Goal: Task Accomplishment & Management: Manage account settings

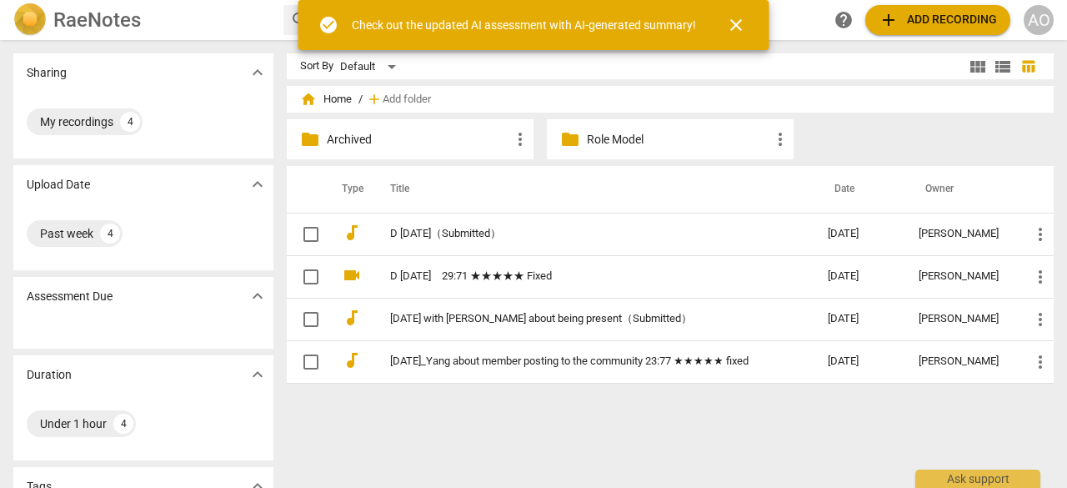
click at [738, 24] on span "close" at bounding box center [736, 25] width 20 height 20
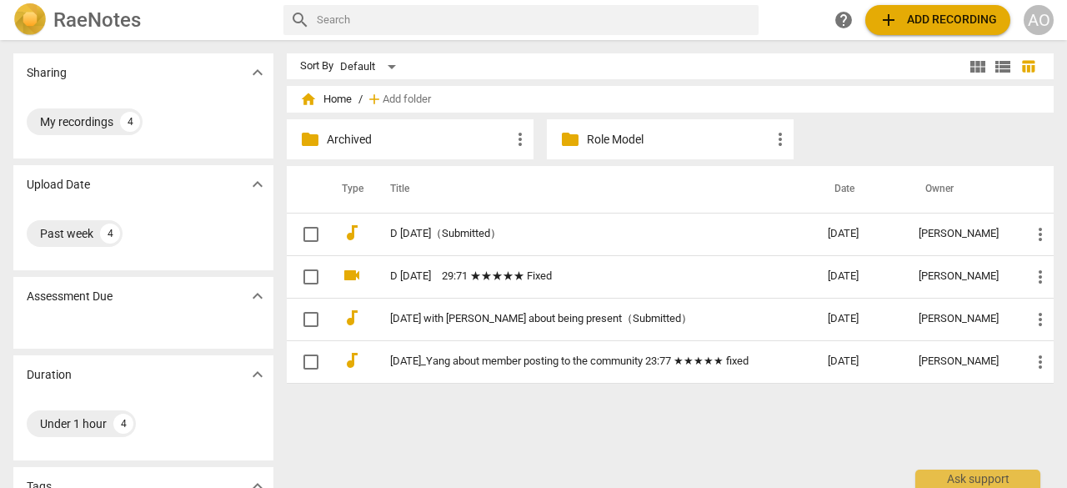
click at [561, 283] on td "D [DATE]　29:71 ★★★★★ Fixed" at bounding box center [592, 276] width 444 height 43
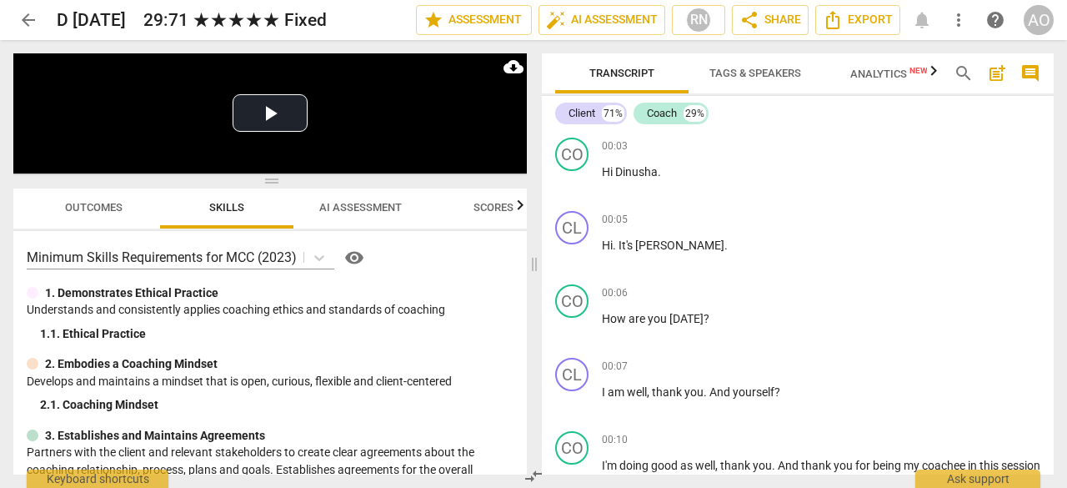
click at [0, 0] on span "edit" at bounding box center [0, 0] width 0 height 0
click at [327, 26] on h2 "D [DATE]　29:71 ★★★★★ Fixed" at bounding box center [192, 20] width 270 height 21
click at [0, 0] on span "edit" at bounding box center [0, 0] width 0 height 0
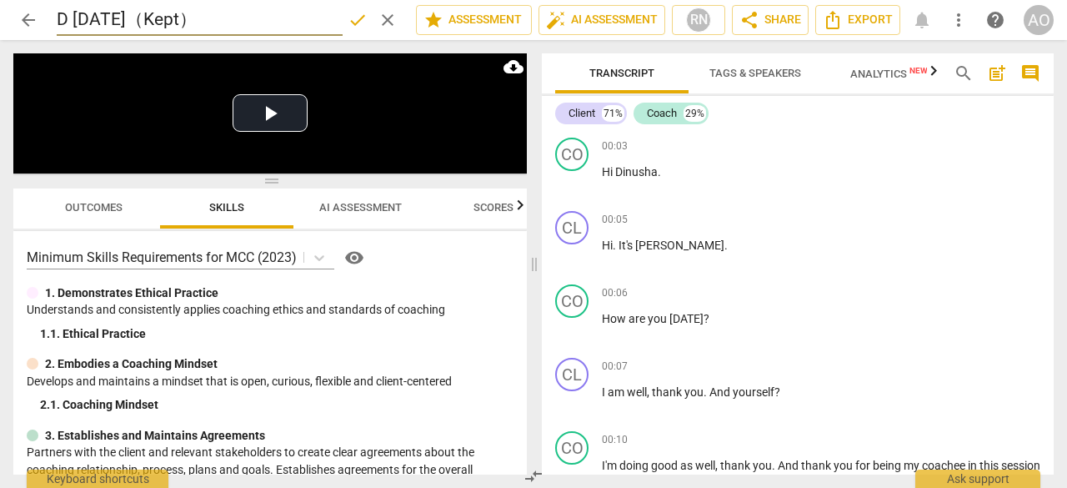
type input "D [DATE]（Kept）"
click at [354, 24] on span "done" at bounding box center [358, 20] width 20 height 20
click at [21, 19] on span "arrow_back" at bounding box center [28, 20] width 20 height 20
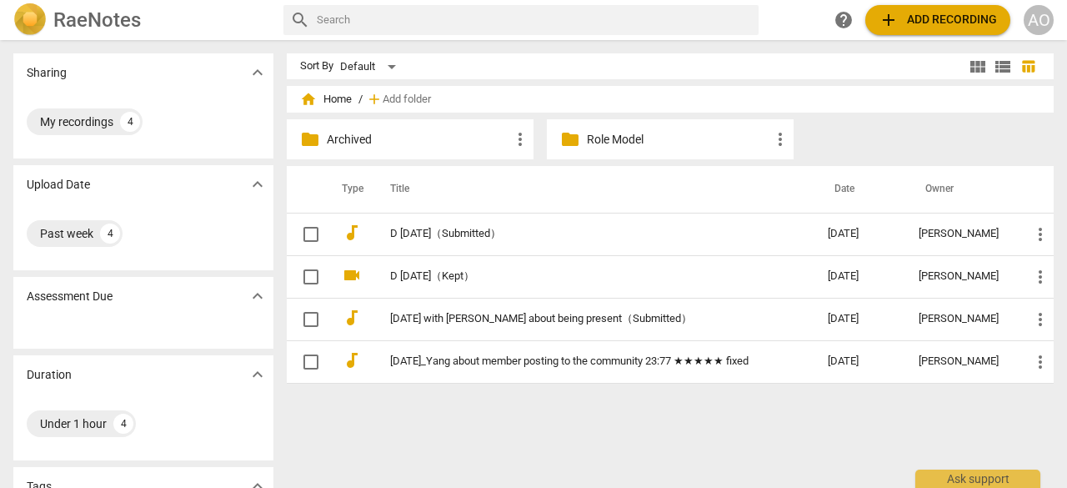
click at [534, 361] on link "[DATE]_Yang about member posting to the community 23:77 ★★★★★ fixed" at bounding box center [579, 361] width 378 height 13
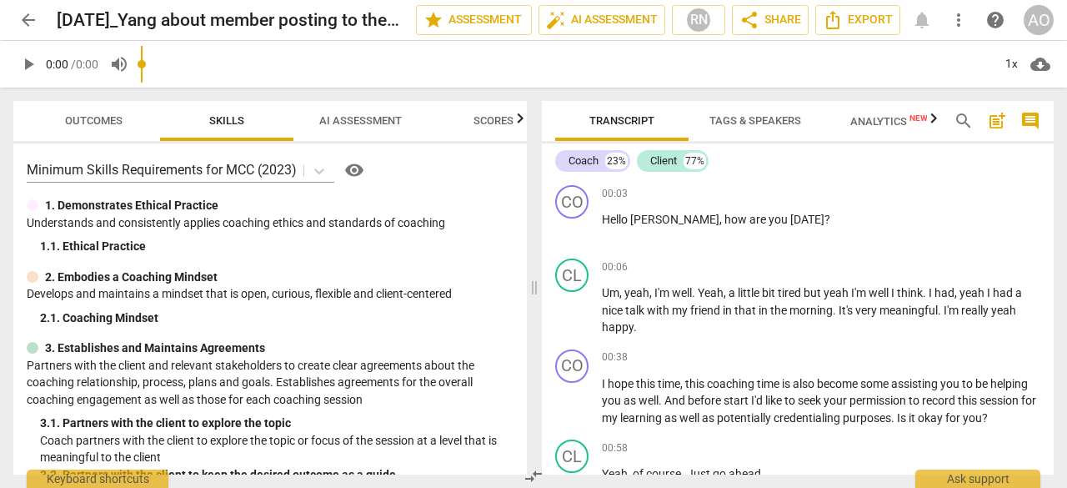
click at [0, 0] on span "edit" at bounding box center [0, 0] width 0 height 0
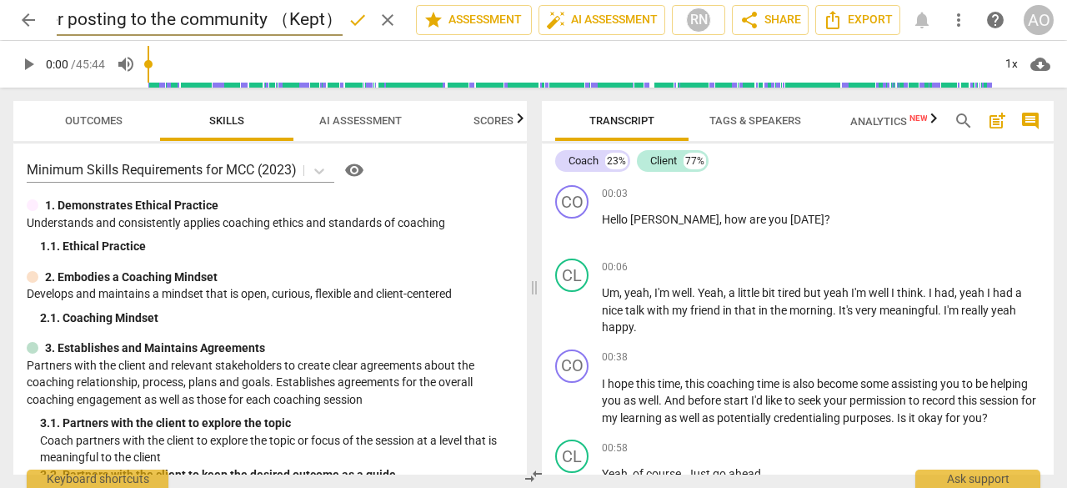
scroll to position [0, 249]
type input "[DATE]_Yang about member posting to the community （Kept）"
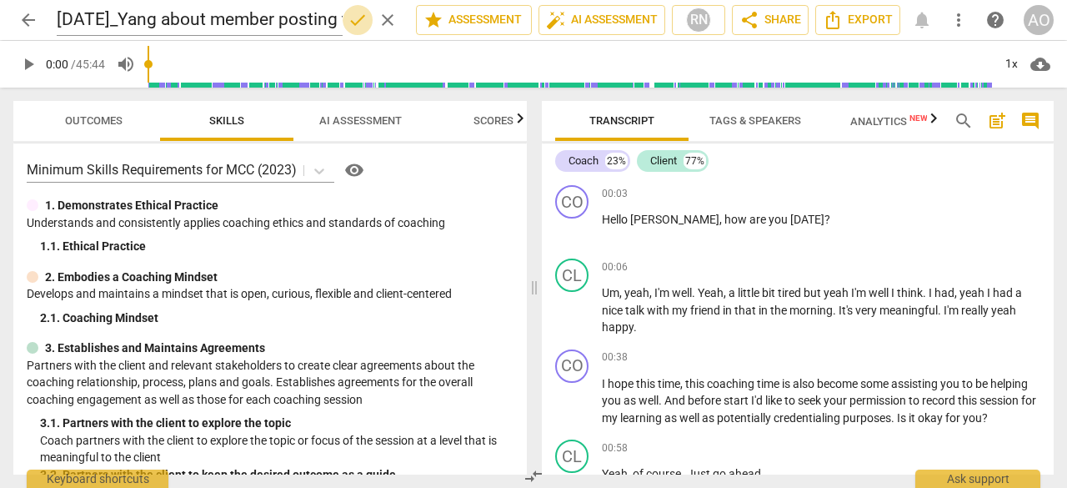
click at [353, 21] on span "done" at bounding box center [358, 20] width 20 height 20
click at [25, 23] on span "arrow_back" at bounding box center [28, 20] width 20 height 20
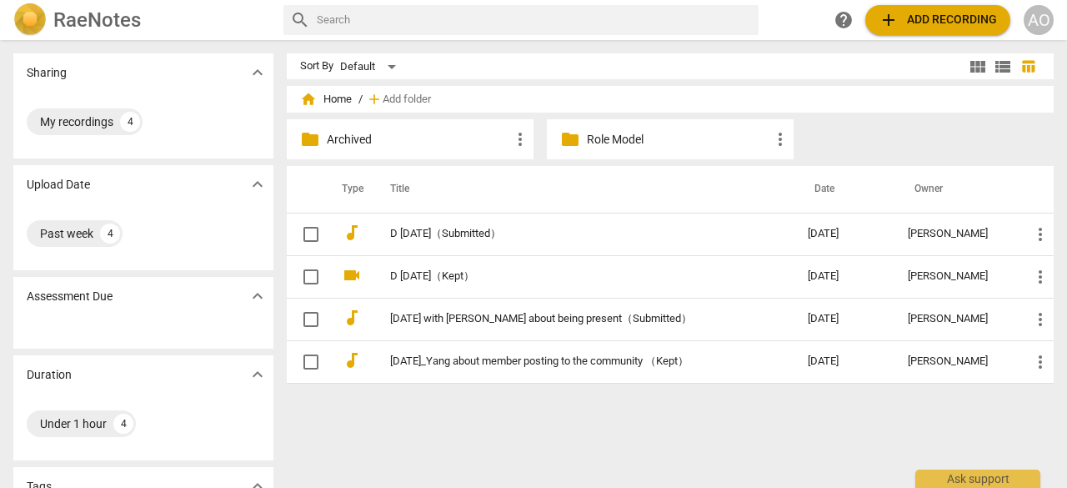
click at [585, 228] on link "D [DATE]（Submitted）" at bounding box center [569, 234] width 358 height 13
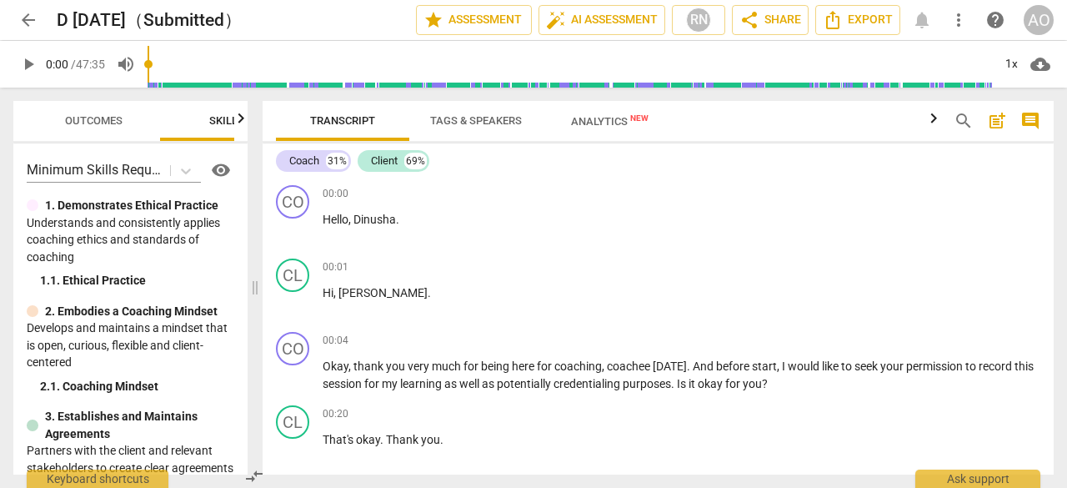
drag, startPoint x: 535, startPoint y: 278, endPoint x: 243, endPoint y: 271, distance: 291.9
click at [250, 271] on span at bounding box center [255, 288] width 10 height 400
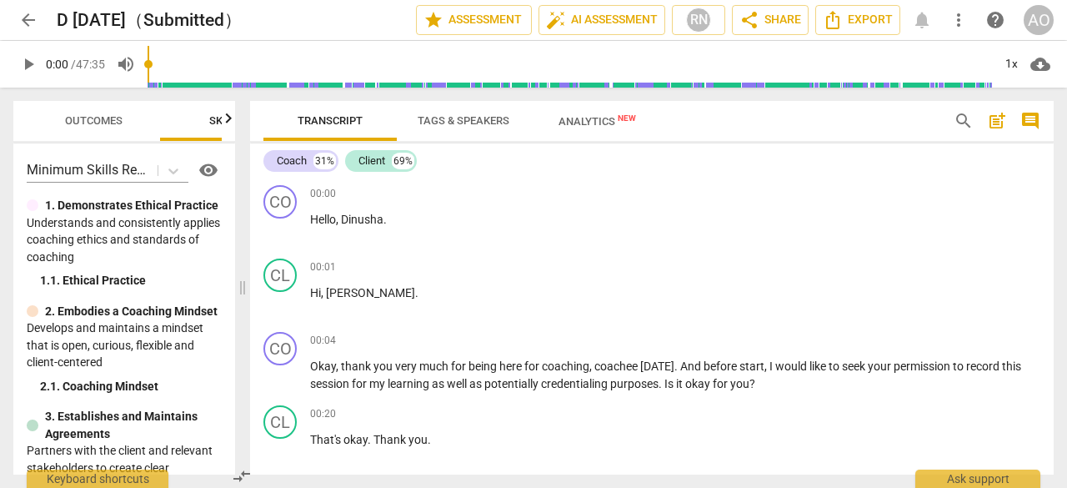
click at [1038, 65] on span "cloud_download" at bounding box center [1040, 64] width 20 height 20
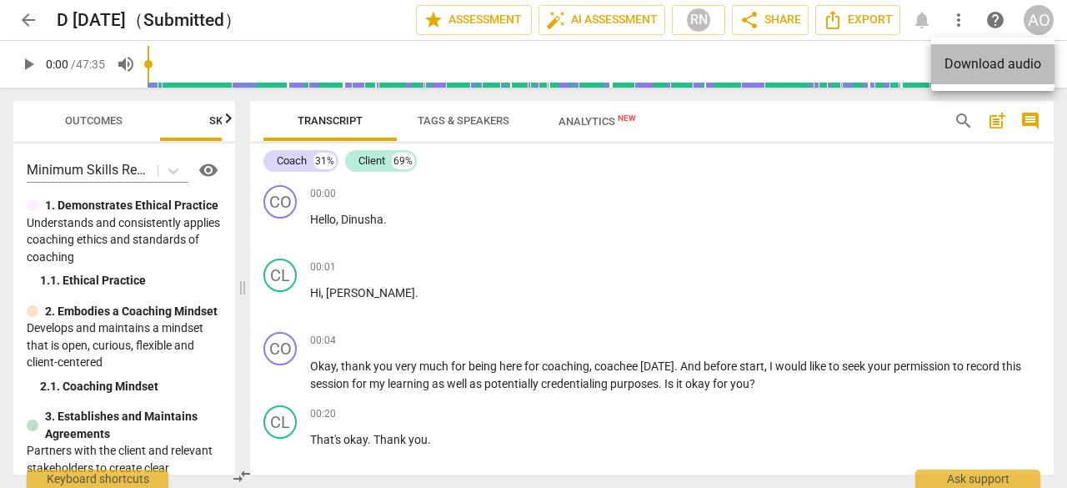
click at [1003, 68] on li "Download audio" at bounding box center [992, 64] width 123 height 40
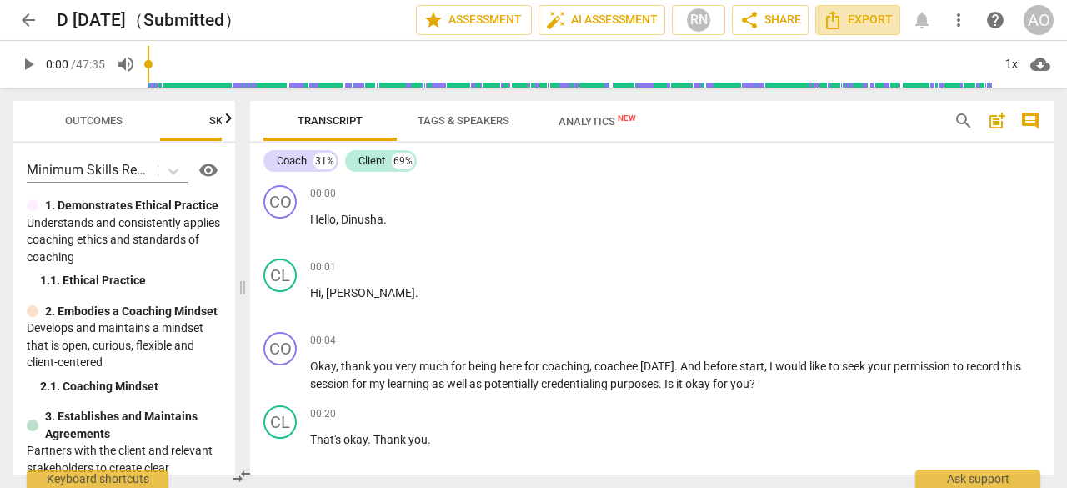
click at [847, 16] on span "Export" at bounding box center [858, 20] width 70 height 20
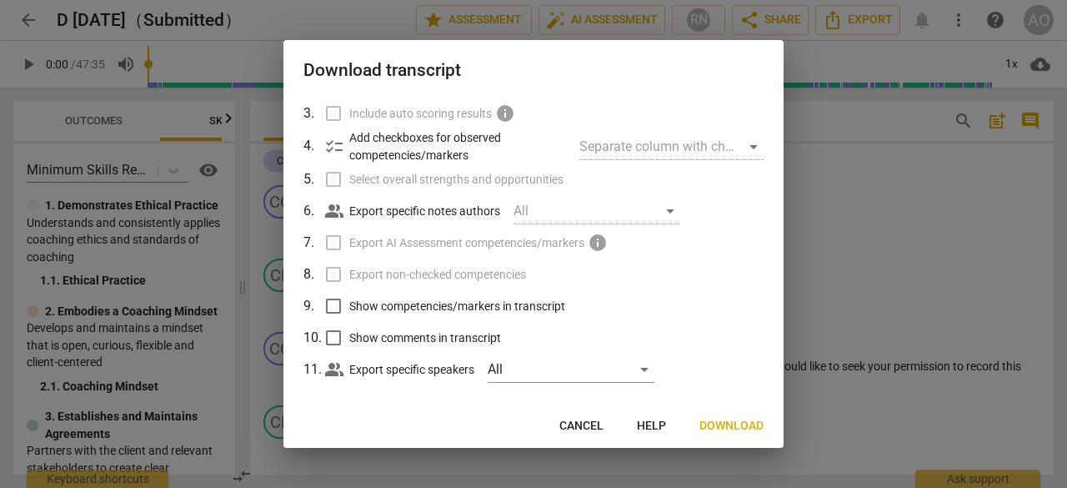
scroll to position [143, 0]
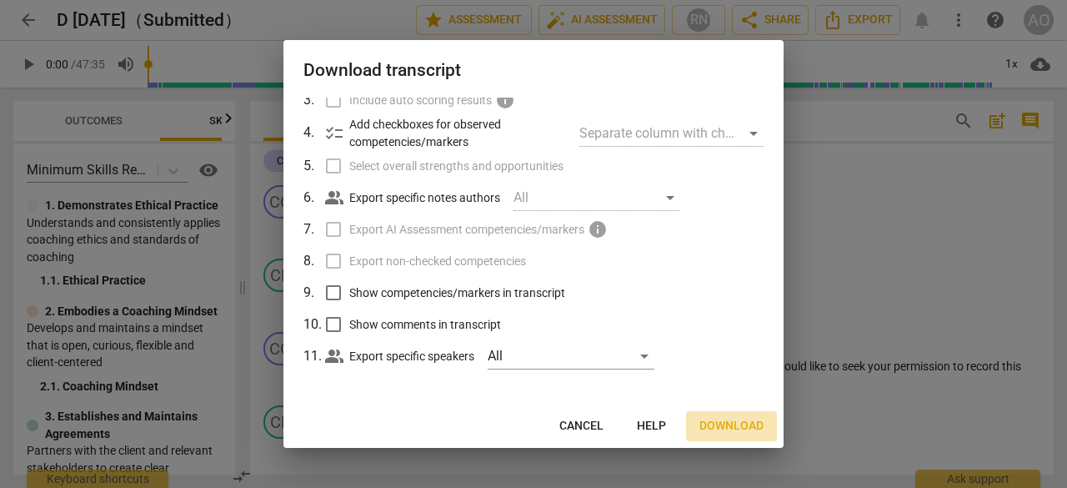
click at [722, 431] on span "Download" at bounding box center [731, 426] width 64 height 17
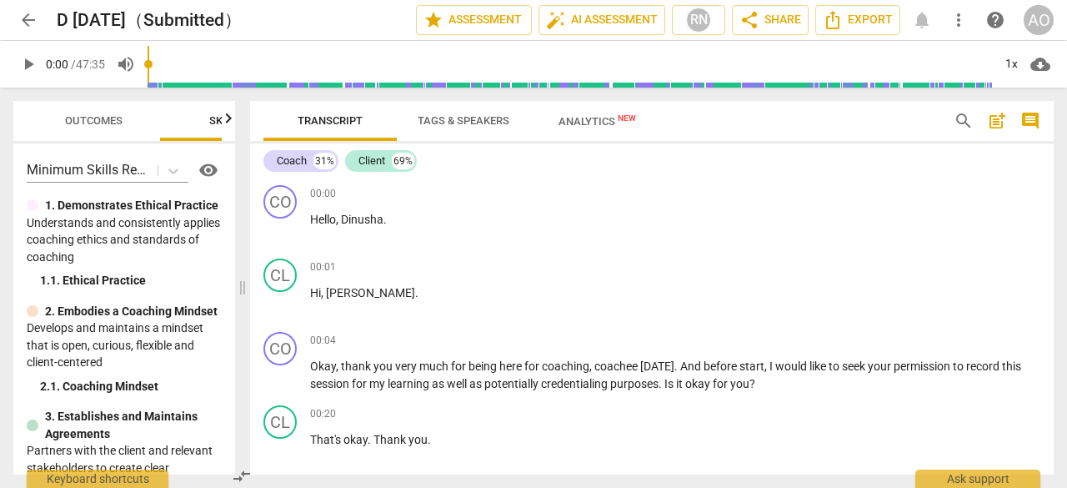
click at [28, 21] on span "arrow_back" at bounding box center [28, 20] width 20 height 20
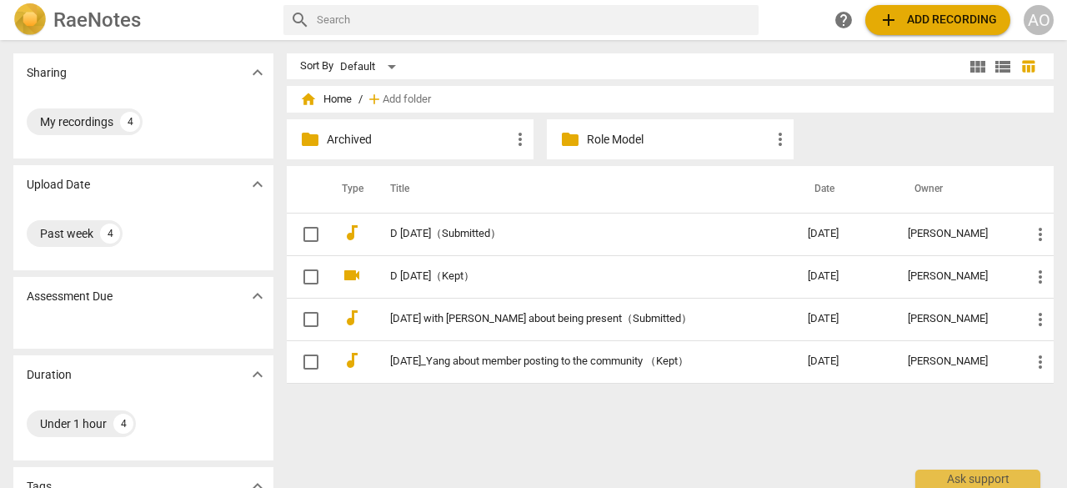
click at [502, 320] on link "[DATE] with [PERSON_NAME] about being present（Submitted）" at bounding box center [569, 319] width 358 height 13
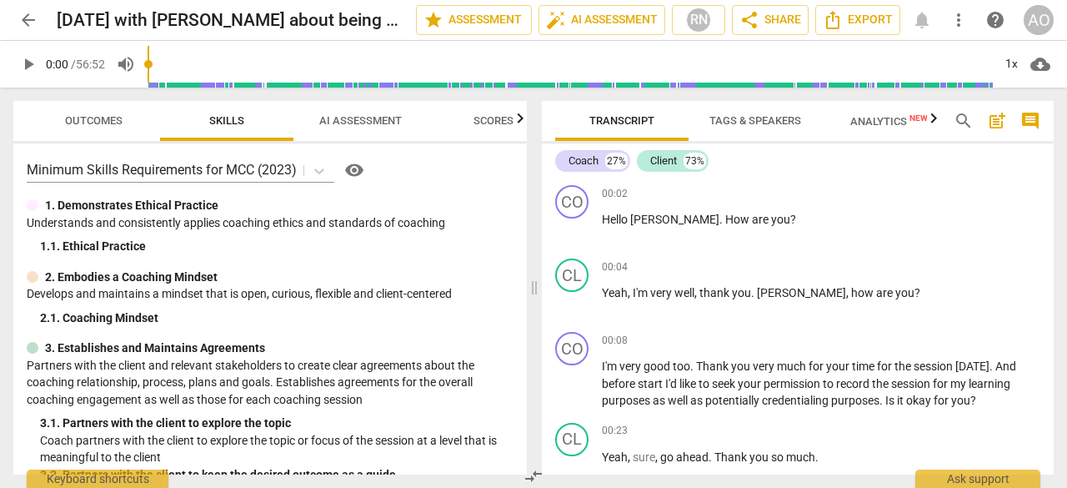
click at [1039, 60] on span "cloud_download" at bounding box center [1040, 64] width 20 height 20
click at [1022, 66] on li "Download audio" at bounding box center [992, 64] width 123 height 40
click at [872, 16] on span "Export" at bounding box center [858, 20] width 70 height 20
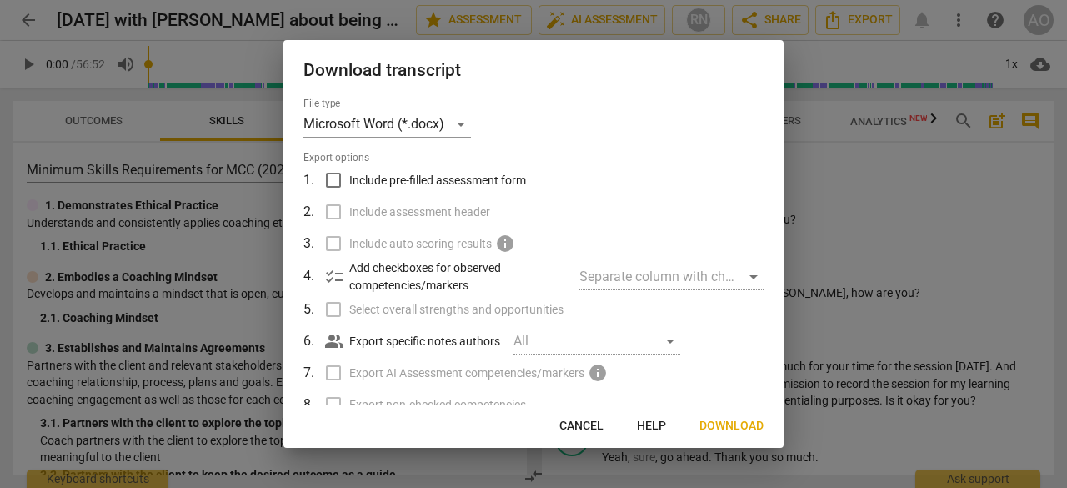
click at [732, 428] on span "Download" at bounding box center [731, 426] width 64 height 17
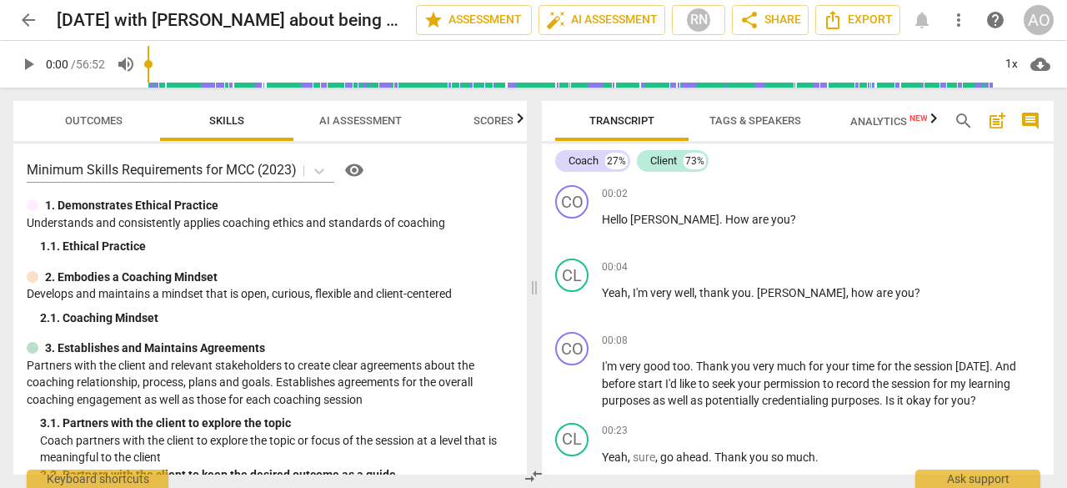
click at [0, 0] on span "edit" at bounding box center [0, 0] width 0 height 0
click at [325, 16] on input "[DATE] with [PERSON_NAME] about being present（Submitted）" at bounding box center [200, 20] width 286 height 32
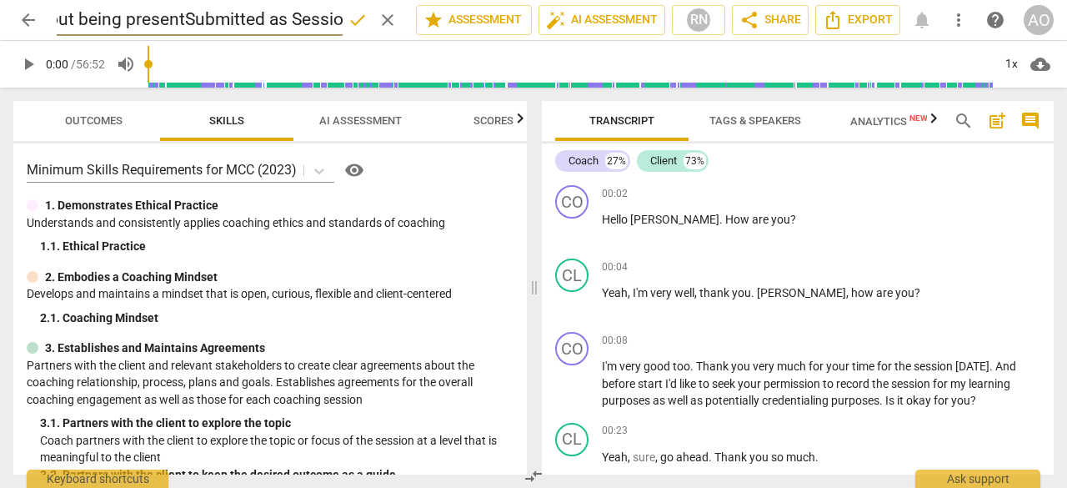
scroll to position [0, 242]
type input "[DATE] with [PERSON_NAME] about being present (Submitted as Session2）"
click at [348, 21] on span "done" at bounding box center [358, 20] width 20 height 20
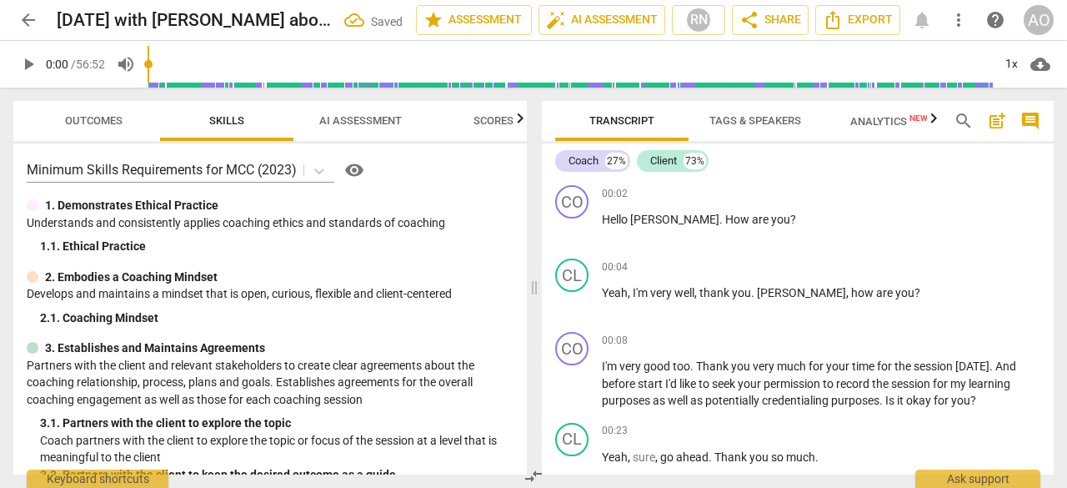
click at [31, 21] on span "arrow_back" at bounding box center [28, 20] width 20 height 20
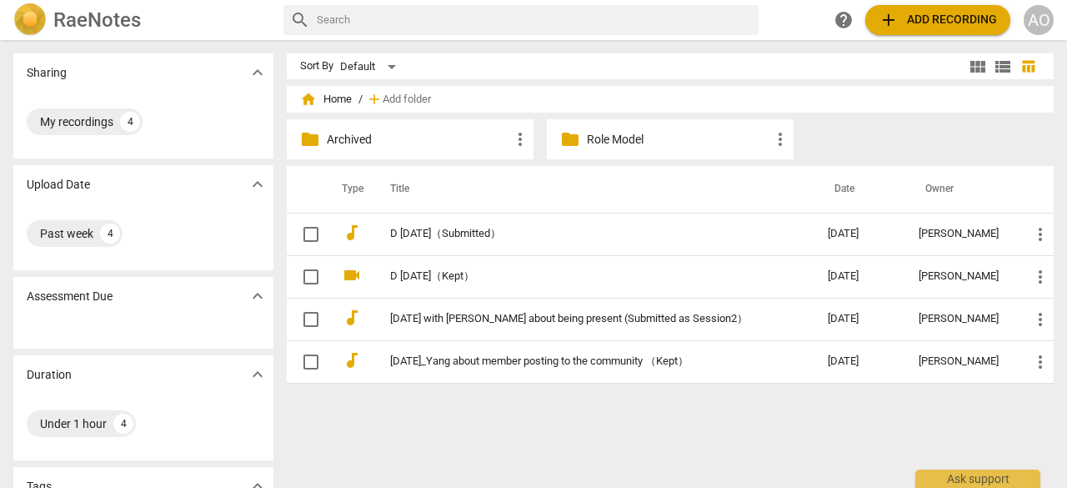
click at [550, 238] on link "D [DATE]（Submitted）" at bounding box center [579, 234] width 378 height 13
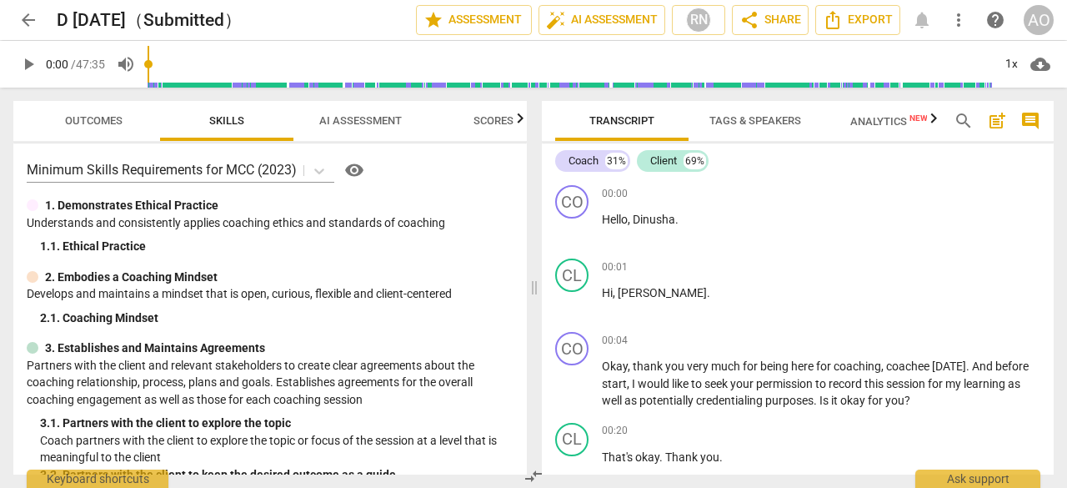
click at [0, 0] on span "edit" at bounding box center [0, 0] width 0 height 0
click at [282, 17] on input "D [DATE]（Submitted）" at bounding box center [200, 20] width 286 height 32
type input "D [DATE]（Submitted as Session1）"
click at [32, 23] on span "arrow_back" at bounding box center [28, 20] width 20 height 20
